Goal: Use online tool/utility

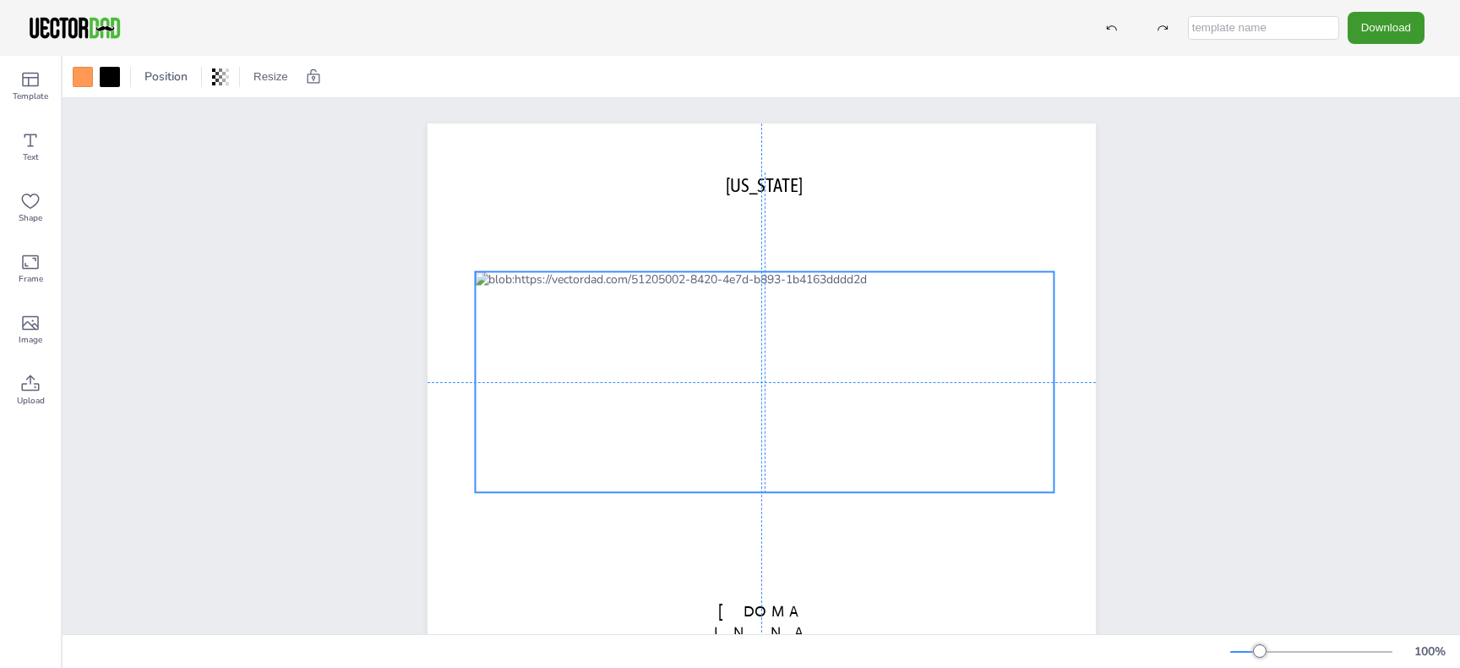
click at [613, 313] on div at bounding box center [765, 381] width 580 height 221
click at [82, 72] on div at bounding box center [83, 77] width 20 height 20
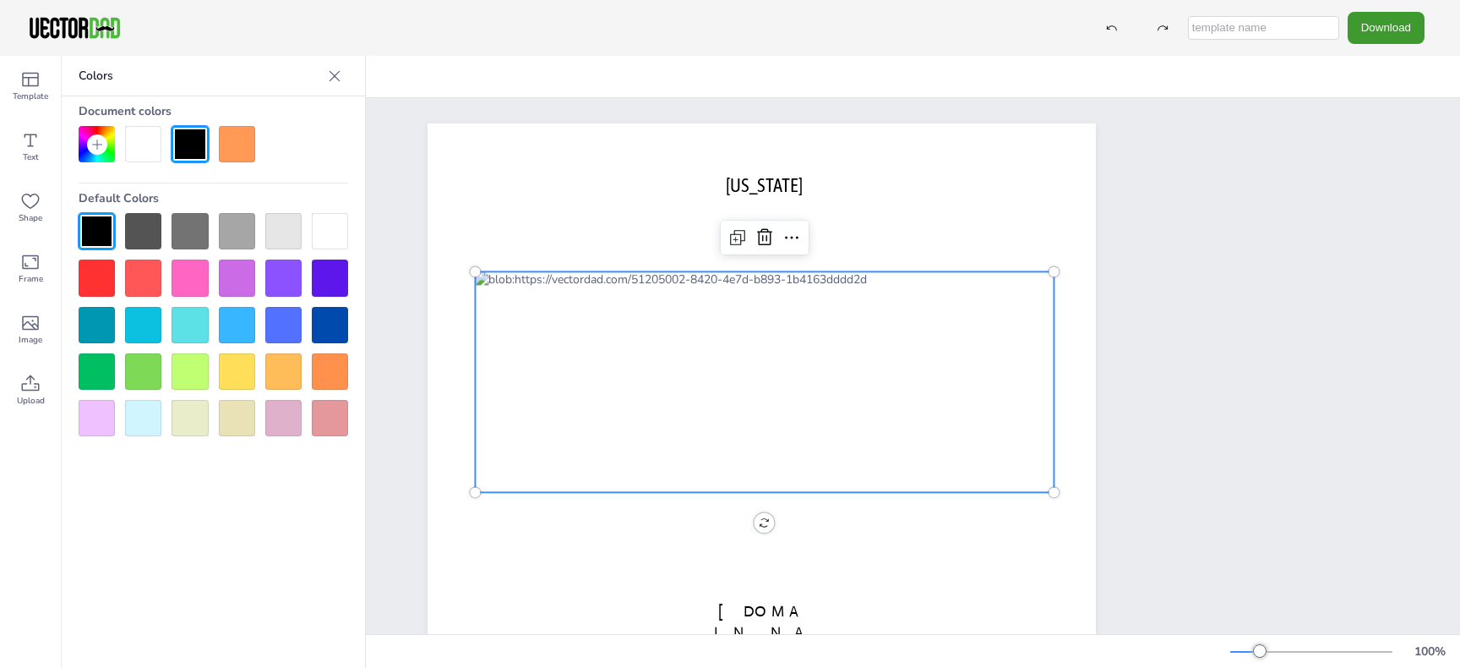
click at [191, 319] on div at bounding box center [190, 325] width 36 height 36
click at [103, 323] on div at bounding box center [97, 325] width 36 height 36
click at [97, 134] on div at bounding box center [97, 144] width 36 height 36
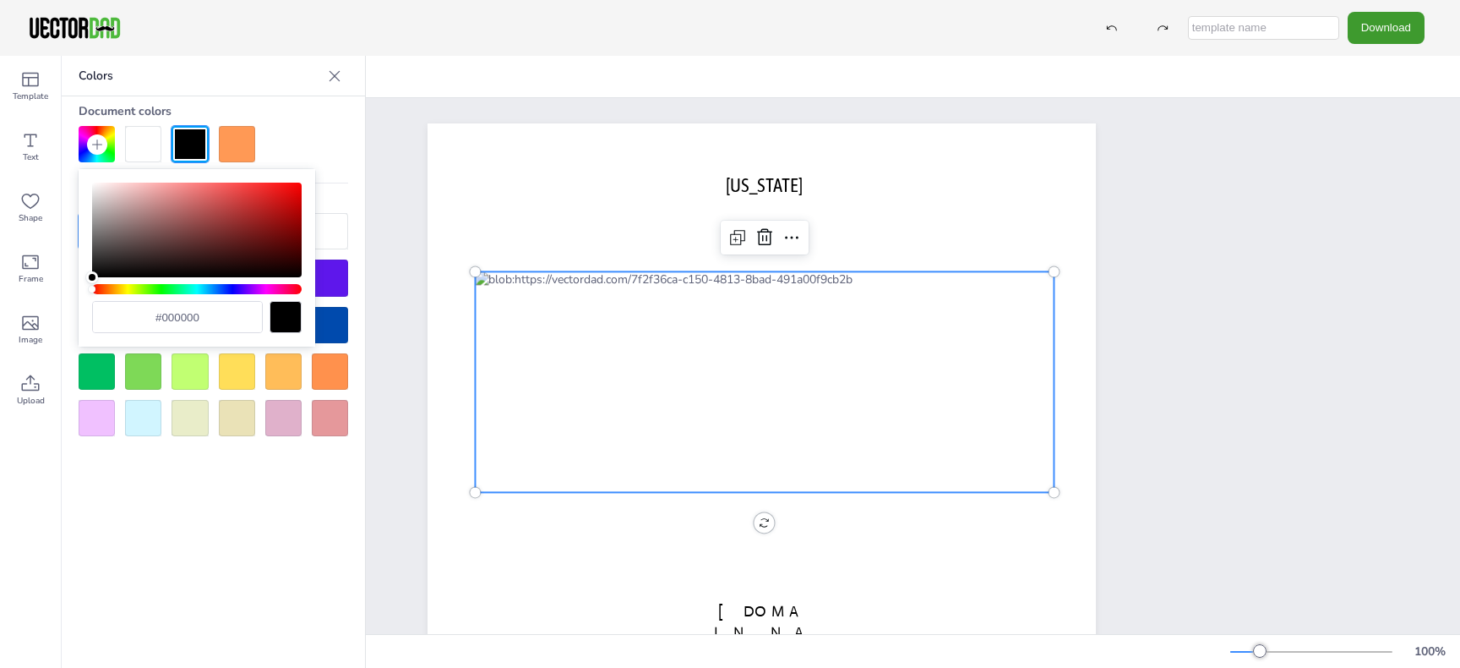
click at [688, 303] on div at bounding box center [765, 381] width 580 height 221
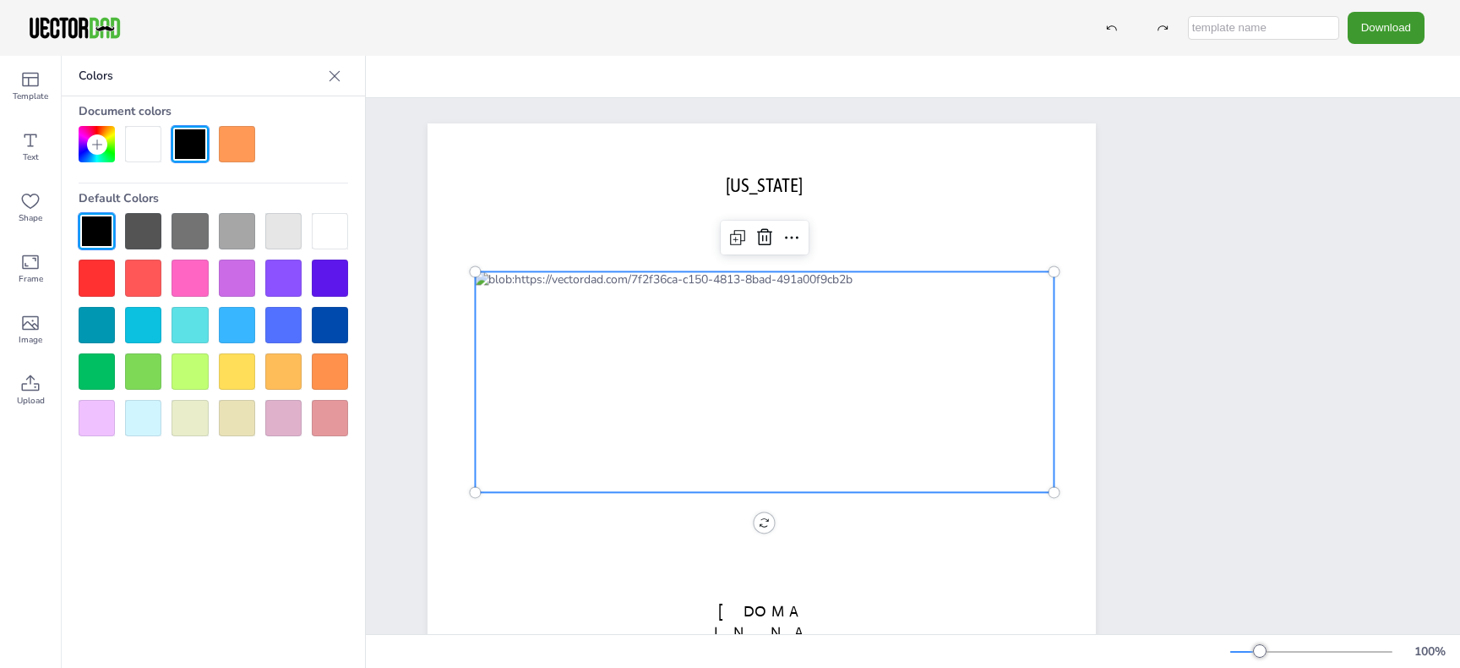
click at [197, 319] on div at bounding box center [190, 325] width 36 height 36
click at [96, 139] on icon at bounding box center [97, 145] width 14 height 14
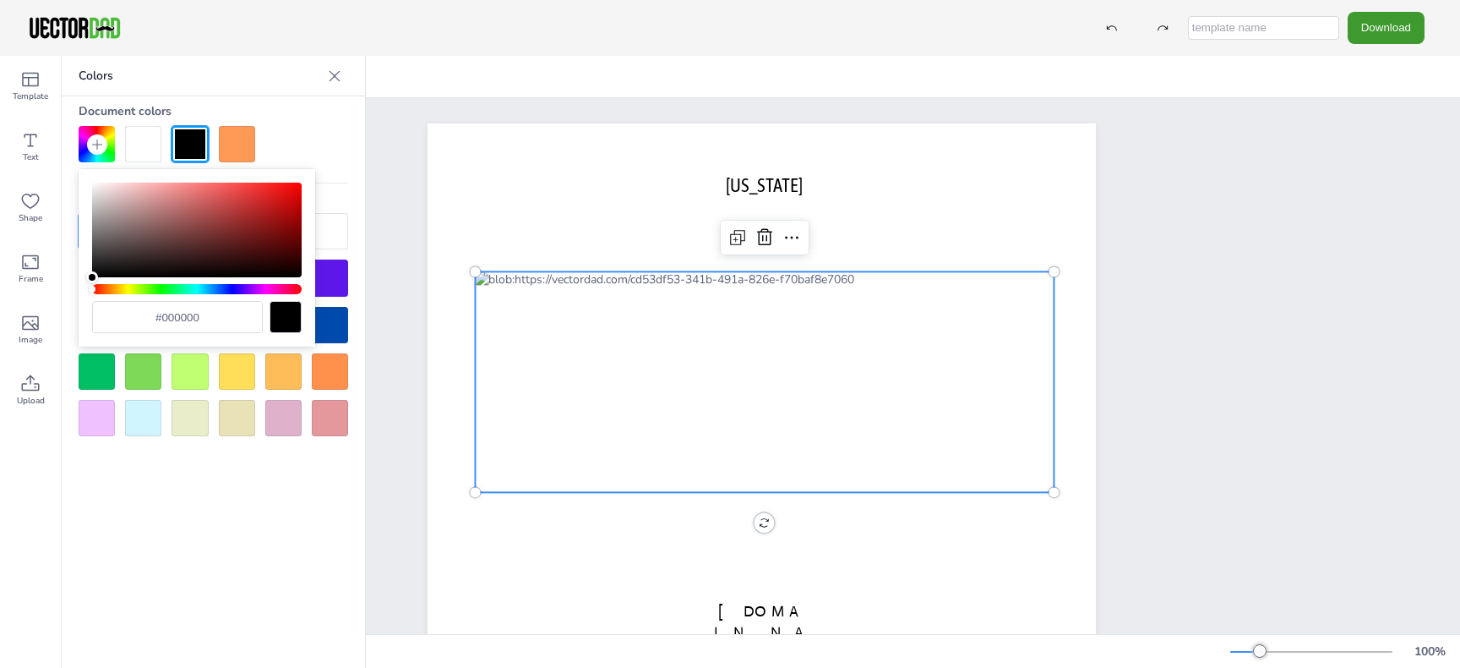
click at [195, 288] on div "Hue" at bounding box center [197, 289] width 210 height 10
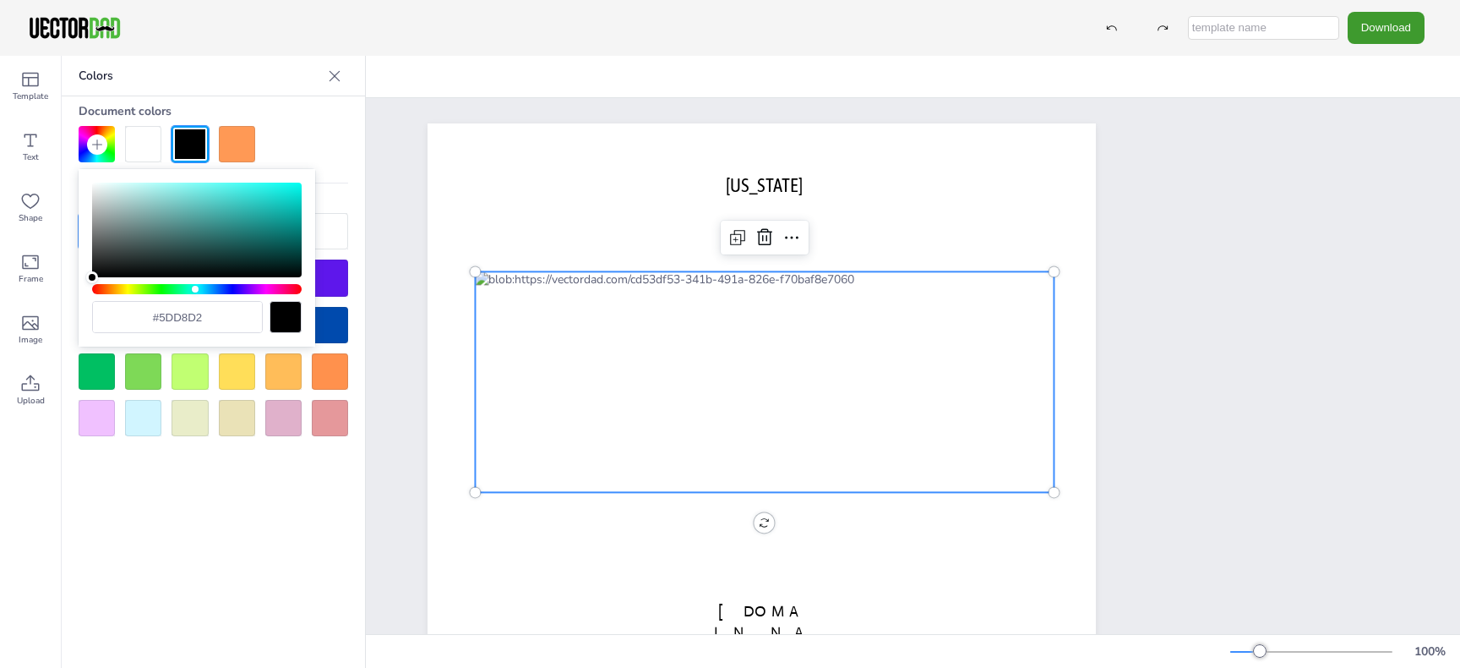
click at [212, 197] on div "Color" at bounding box center [197, 230] width 210 height 95
click at [202, 192] on div "Color" at bounding box center [197, 230] width 210 height 95
click at [236, 206] on div "Color" at bounding box center [197, 230] width 210 height 95
type input "#3cdbd3"
click at [244, 196] on div "Color" at bounding box center [197, 230] width 210 height 95
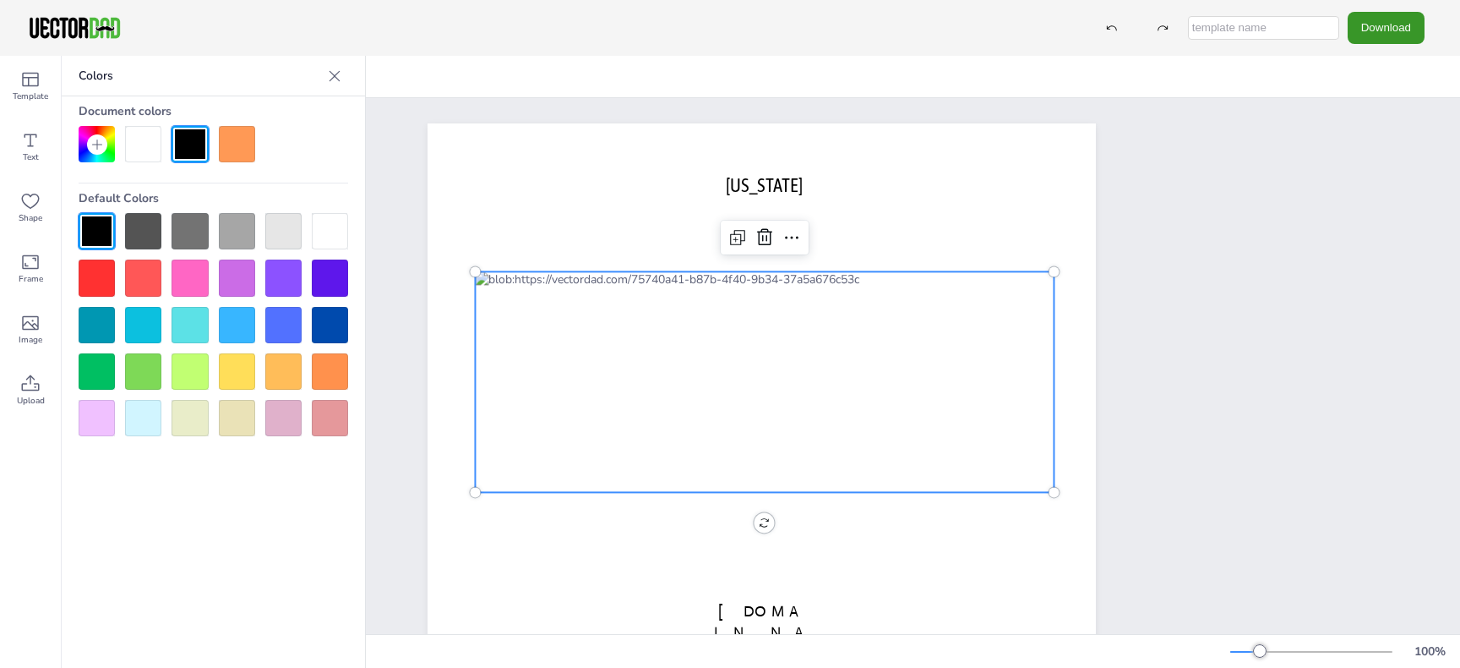
click at [1381, 19] on button "Download" at bounding box center [1386, 27] width 77 height 31
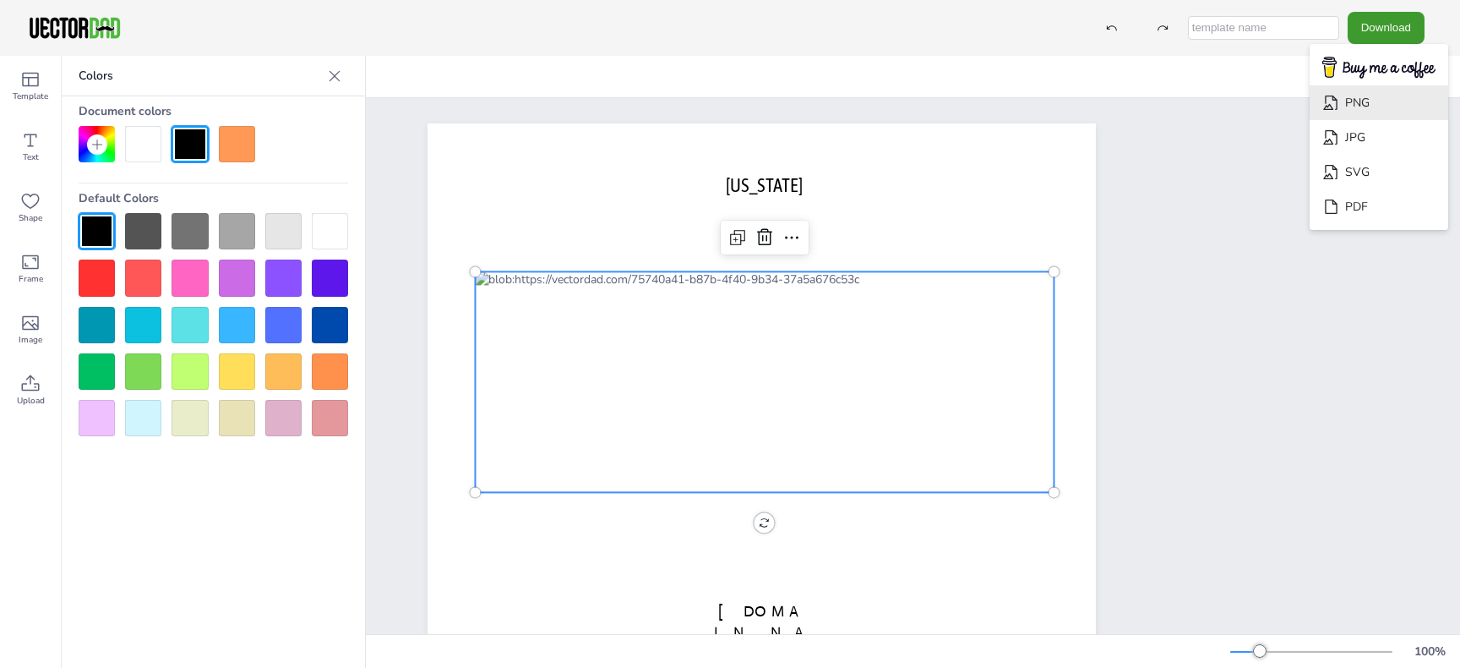
click at [1376, 104] on li "PNG" at bounding box center [1379, 102] width 139 height 35
